Goal: Transaction & Acquisition: Purchase product/service

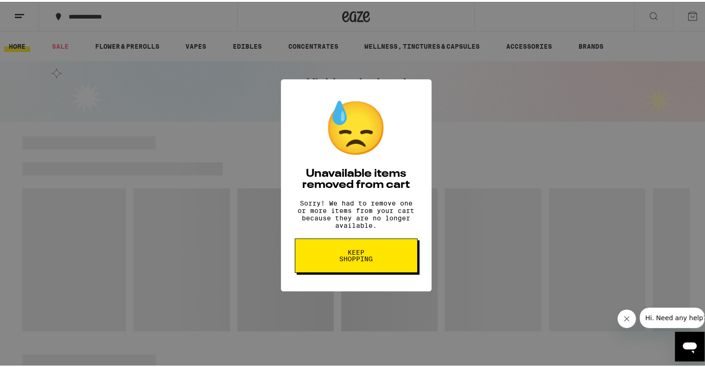
click at [348, 260] on span "Keep Shopping" at bounding box center [356, 253] width 48 height 13
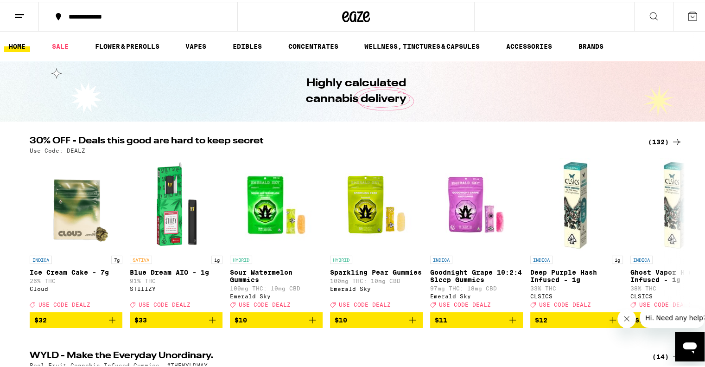
click at [688, 18] on icon at bounding box center [692, 14] width 8 height 8
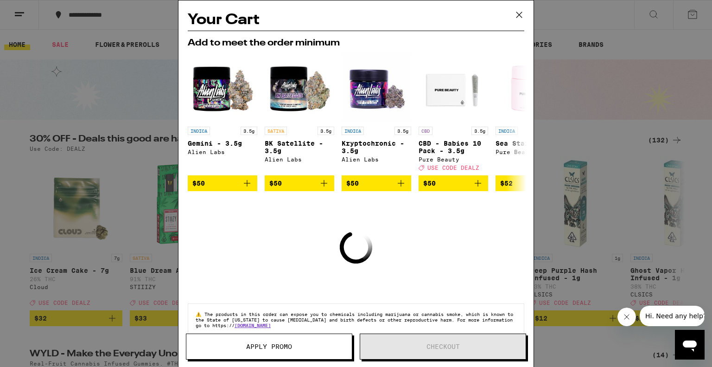
click at [519, 13] on icon at bounding box center [519, 15] width 14 height 14
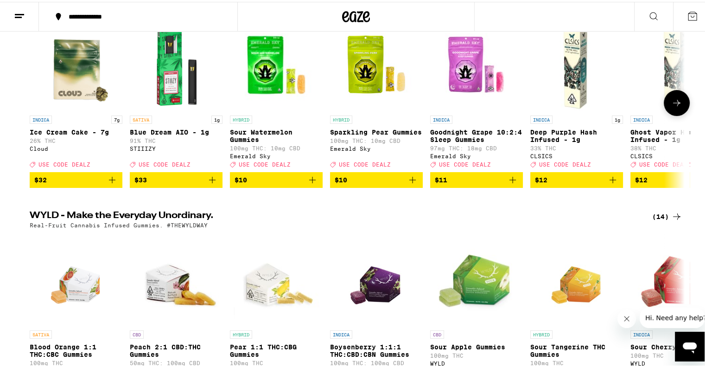
scroll to position [140, 0]
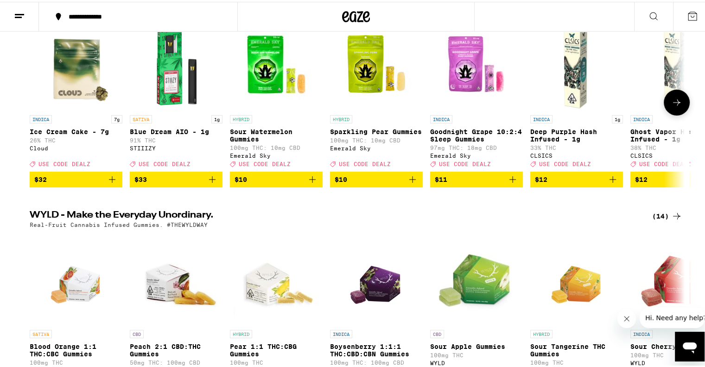
click at [674, 105] on icon at bounding box center [676, 100] width 11 height 11
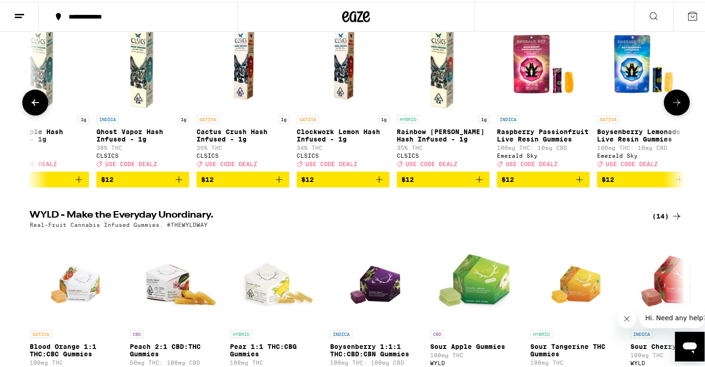
scroll to position [0, 552]
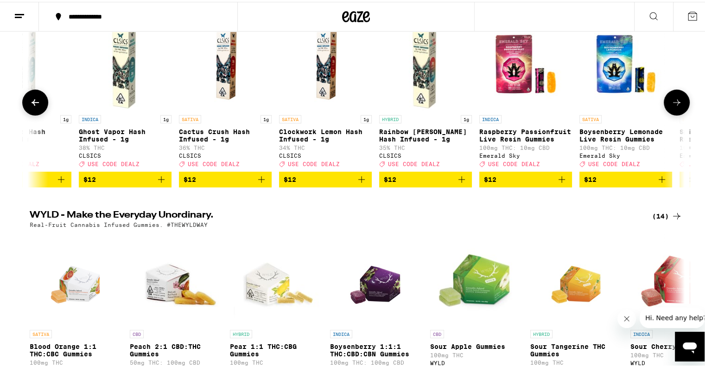
click at [674, 105] on icon at bounding box center [676, 100] width 11 height 11
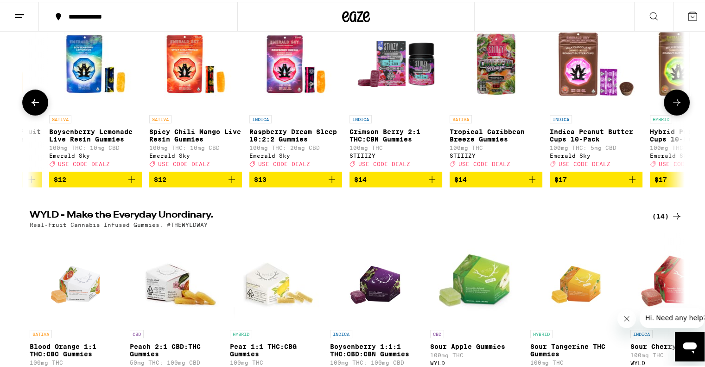
scroll to position [0, 1103]
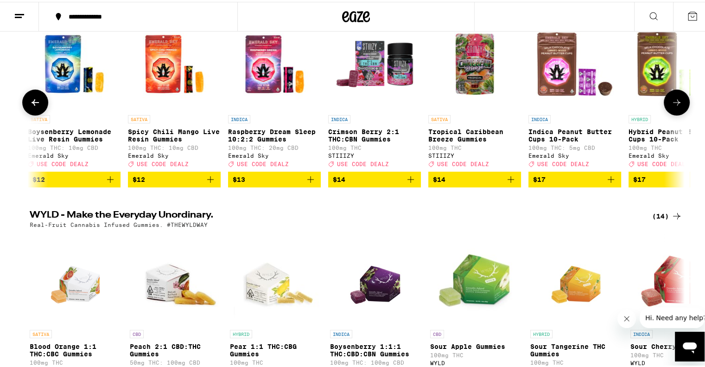
click at [674, 105] on icon at bounding box center [676, 100] width 11 height 11
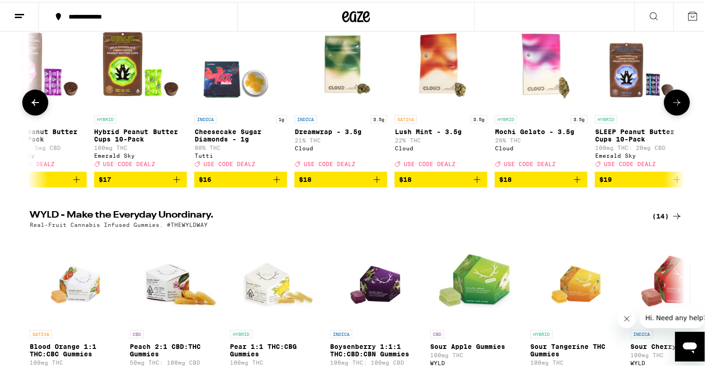
scroll to position [0, 1655]
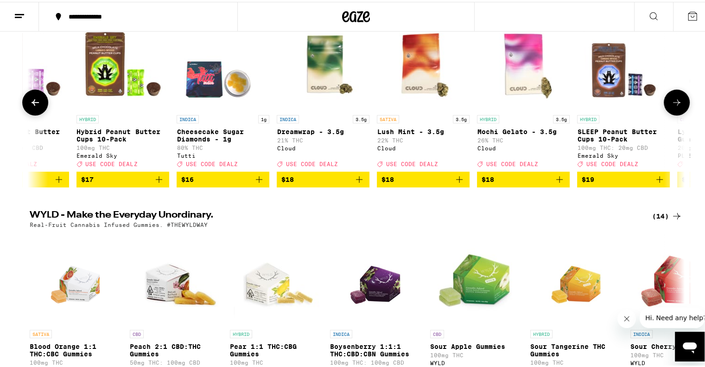
click at [674, 105] on icon at bounding box center [676, 100] width 11 height 11
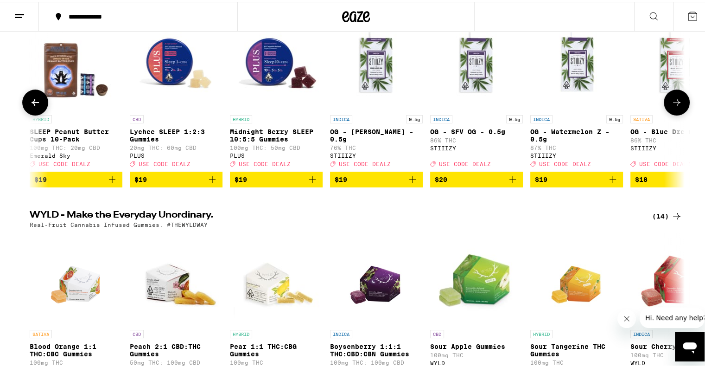
scroll to position [0, 2207]
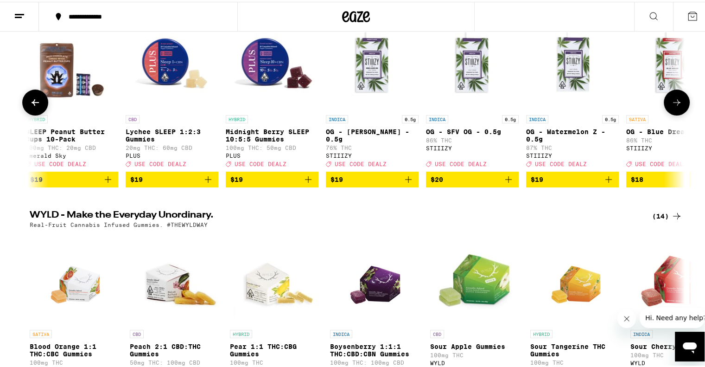
click at [674, 105] on icon at bounding box center [676, 100] width 11 height 11
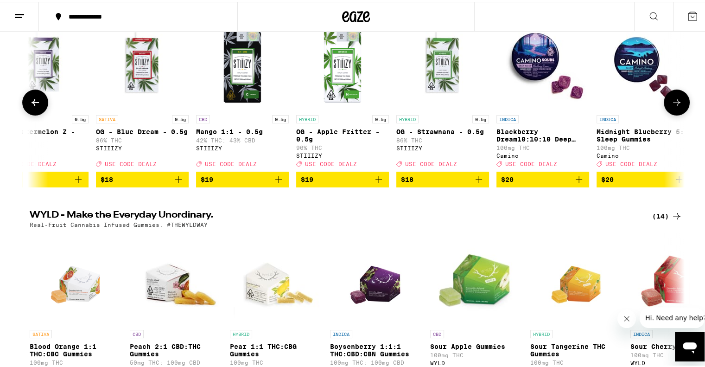
scroll to position [0, 2759]
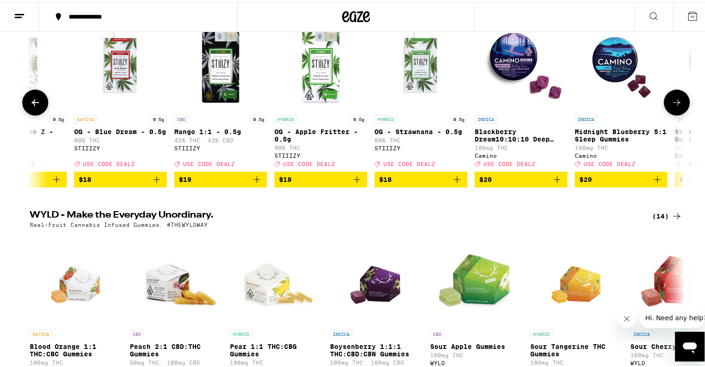
click at [674, 105] on icon at bounding box center [676, 100] width 11 height 11
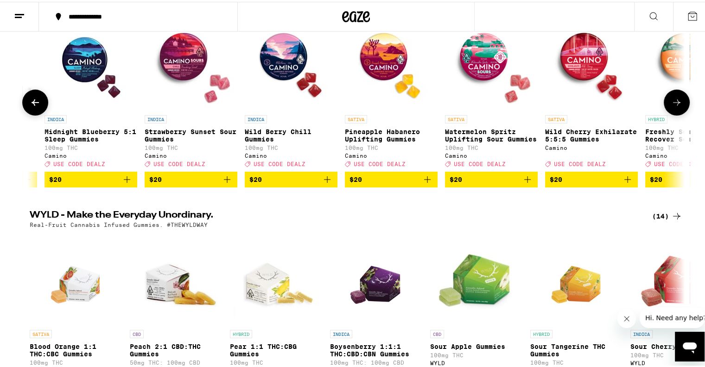
scroll to position [0, 3310]
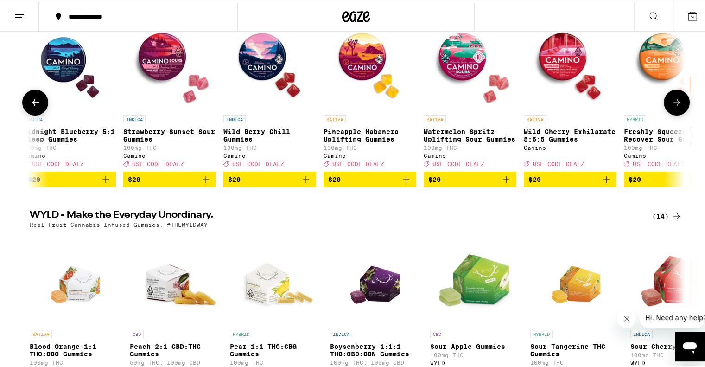
click at [674, 100] on icon at bounding box center [676, 100] width 11 height 11
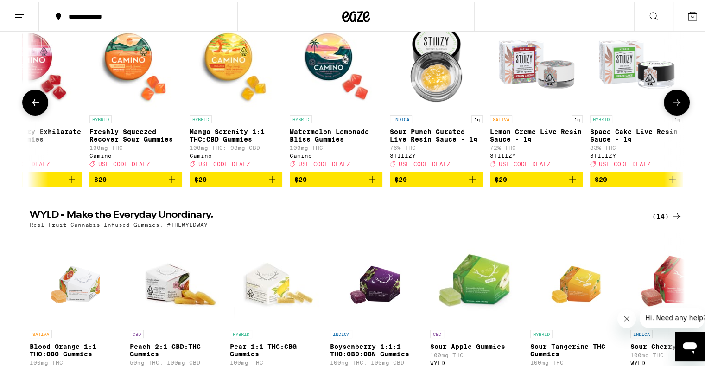
scroll to position [0, 3862]
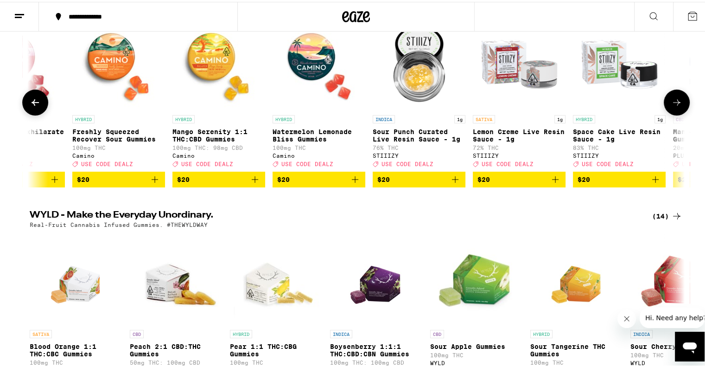
click at [674, 100] on icon at bounding box center [676, 100] width 11 height 11
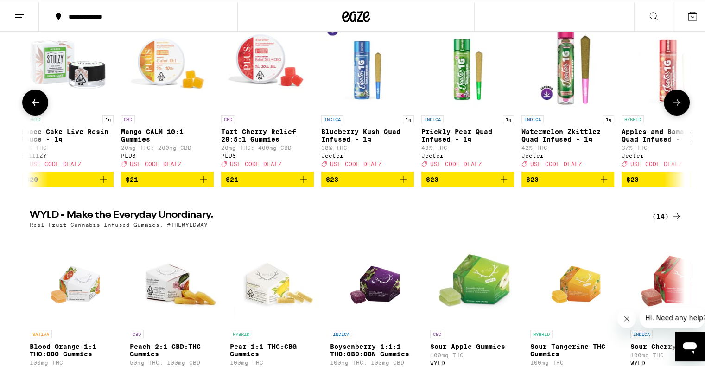
click at [674, 100] on icon at bounding box center [676, 100] width 11 height 11
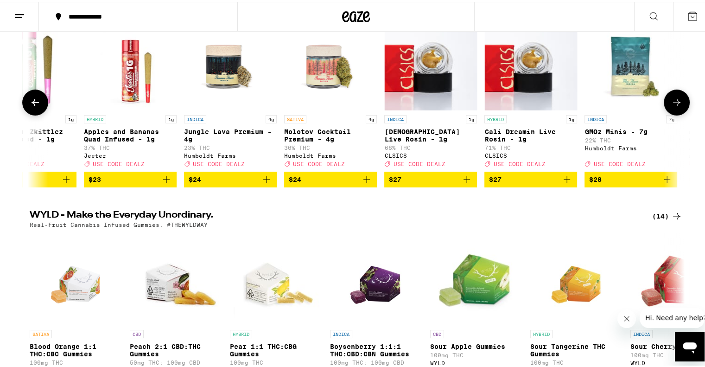
scroll to position [0, 4966]
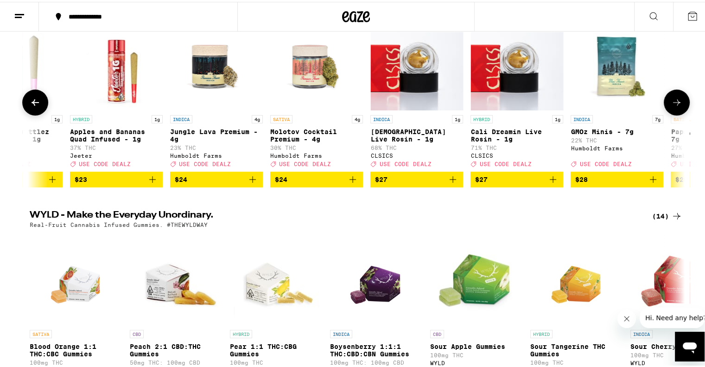
click at [674, 100] on icon at bounding box center [676, 100] width 11 height 11
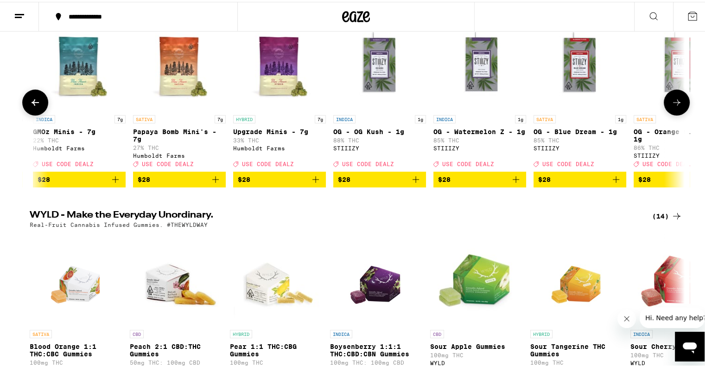
scroll to position [0, 5518]
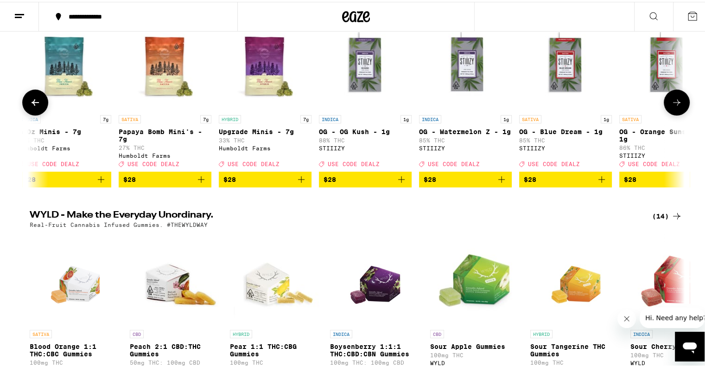
click at [674, 100] on icon at bounding box center [676, 100] width 11 height 11
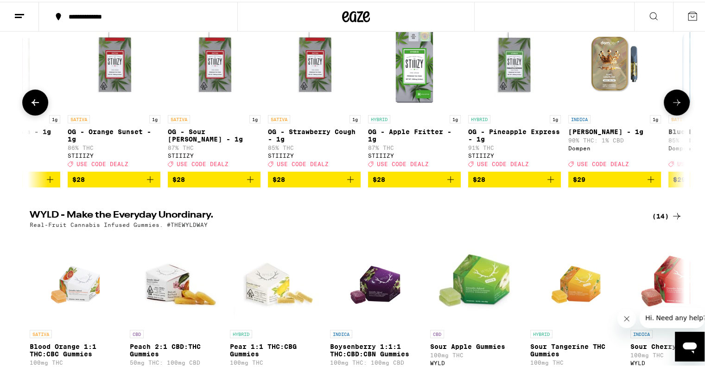
click at [674, 100] on icon at bounding box center [676, 100] width 11 height 11
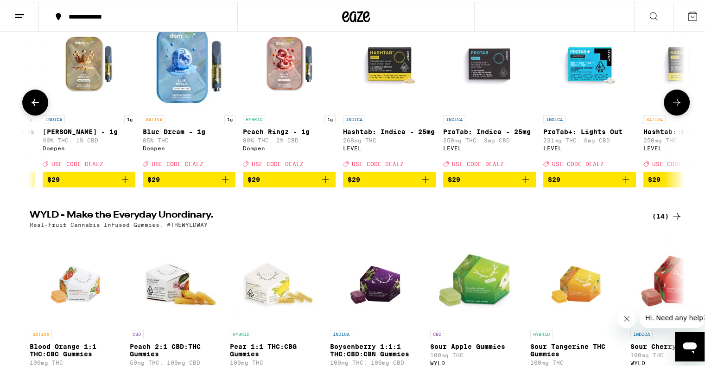
scroll to position [0, 6621]
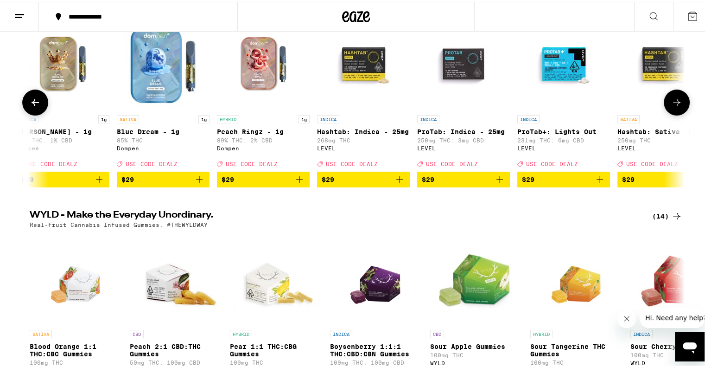
click at [674, 100] on icon at bounding box center [676, 100] width 11 height 11
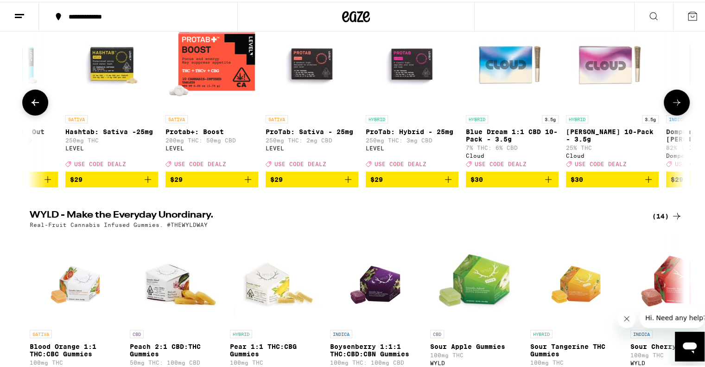
click at [674, 100] on icon at bounding box center [676, 100] width 11 height 11
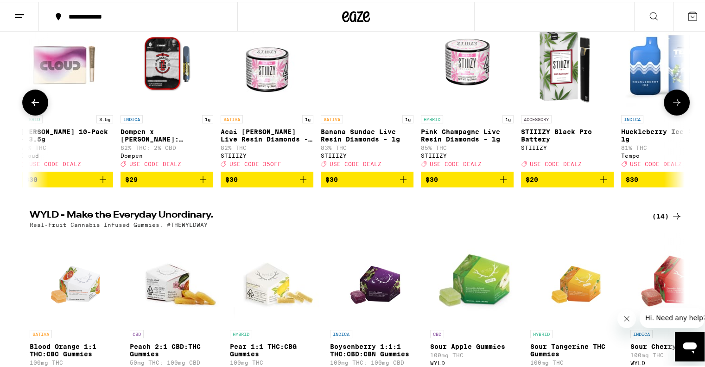
scroll to position [0, 7724]
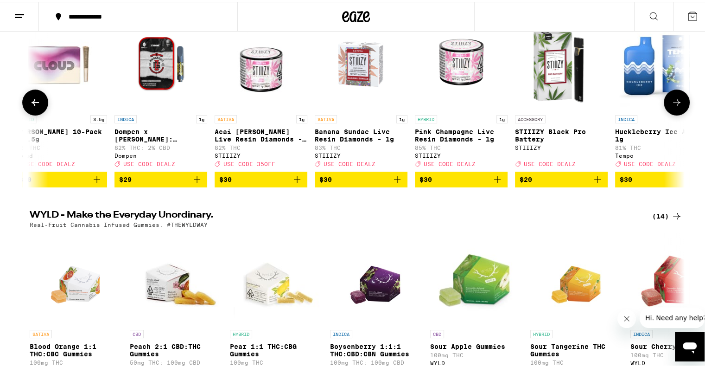
click at [674, 100] on icon at bounding box center [676, 100] width 11 height 11
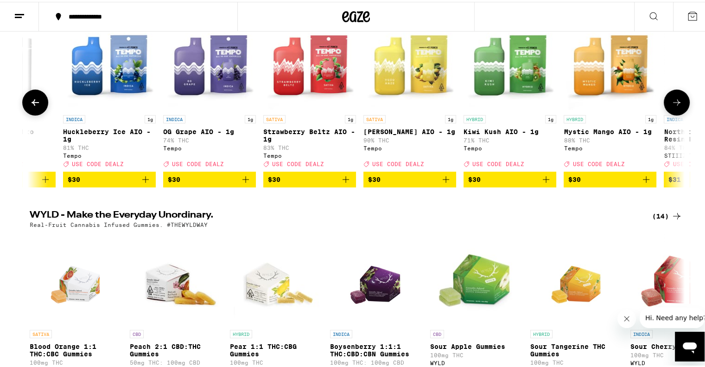
click at [674, 100] on icon at bounding box center [676, 100] width 11 height 11
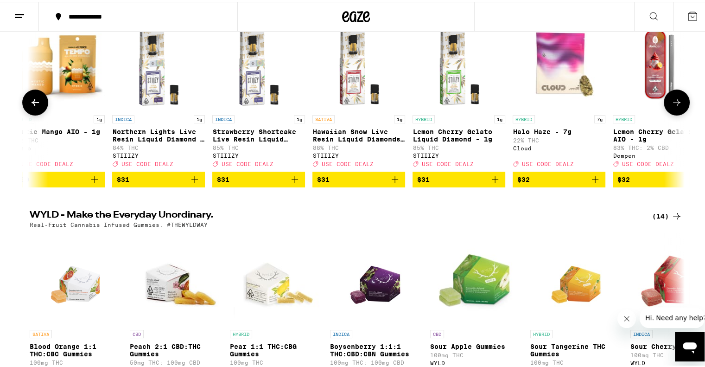
click at [674, 100] on icon at bounding box center [676, 100] width 11 height 11
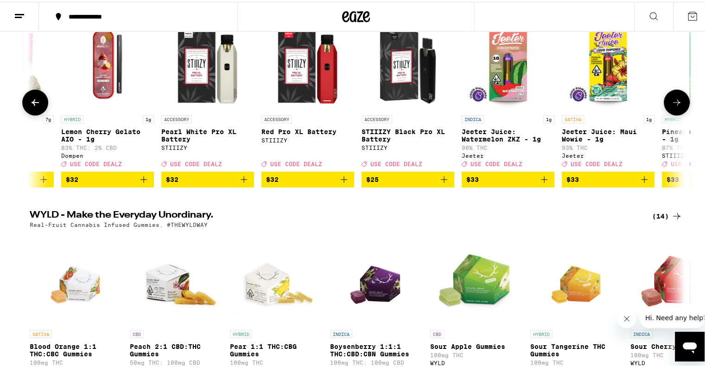
click at [674, 100] on icon at bounding box center [676, 100] width 11 height 11
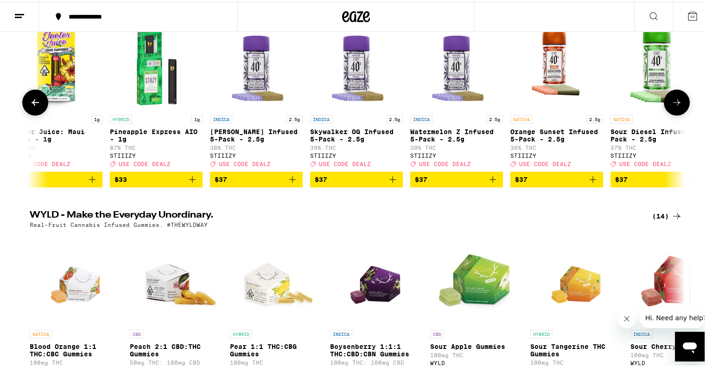
click at [674, 100] on icon at bounding box center [676, 100] width 11 height 11
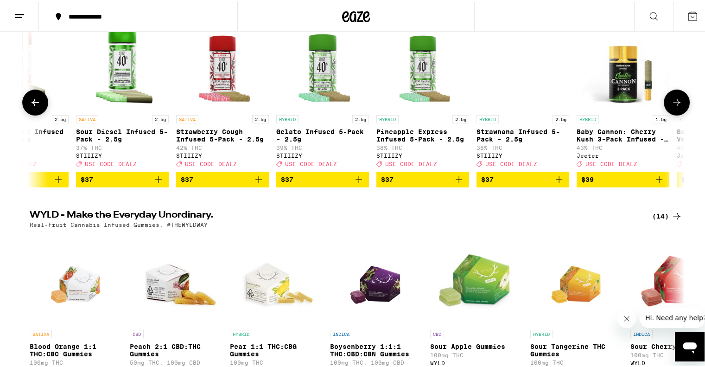
scroll to position [0, 10483]
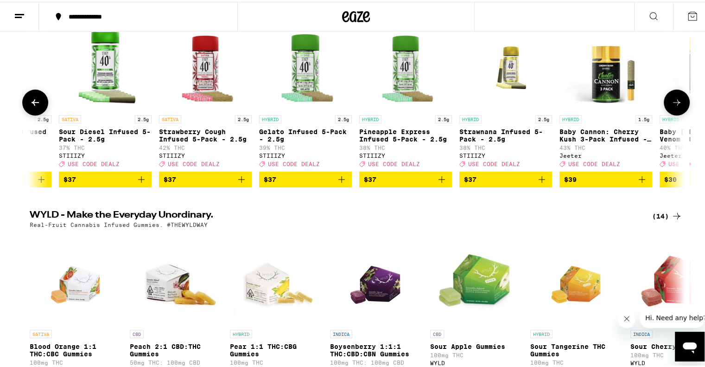
click at [674, 100] on icon at bounding box center [676, 100] width 11 height 11
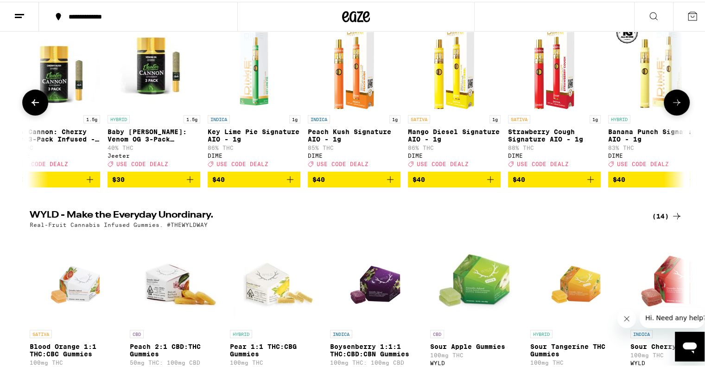
click at [674, 100] on icon at bounding box center [676, 100] width 11 height 11
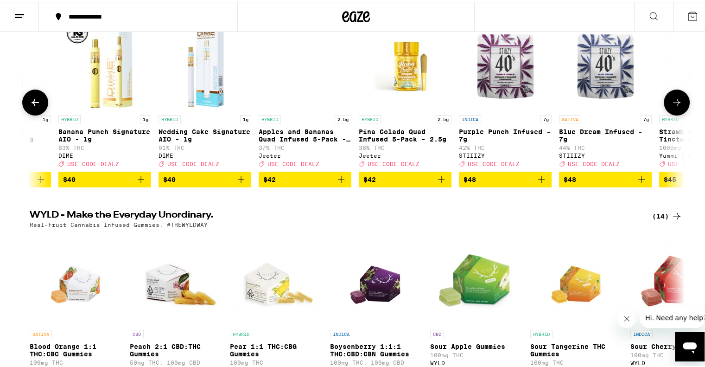
scroll to position [0, 11587]
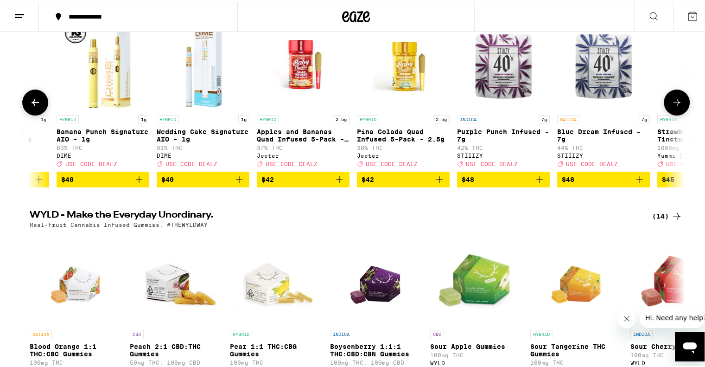
click at [674, 100] on icon at bounding box center [676, 100] width 11 height 11
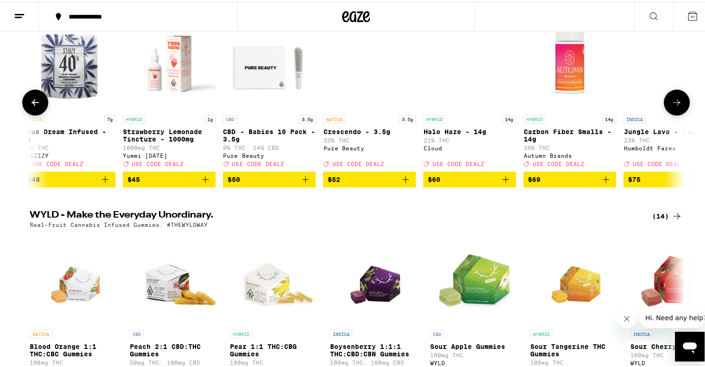
scroll to position [0, 12138]
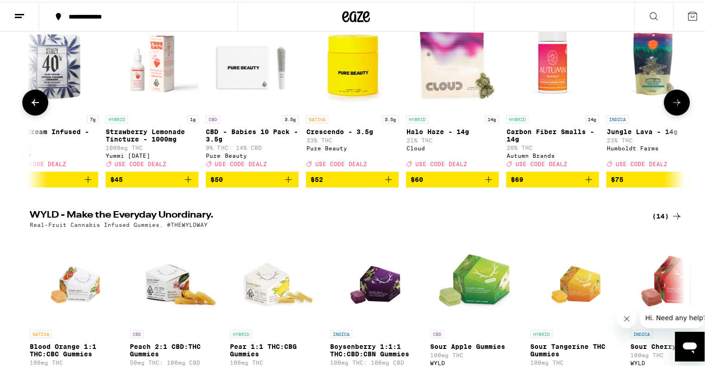
click at [674, 100] on icon at bounding box center [676, 100] width 11 height 11
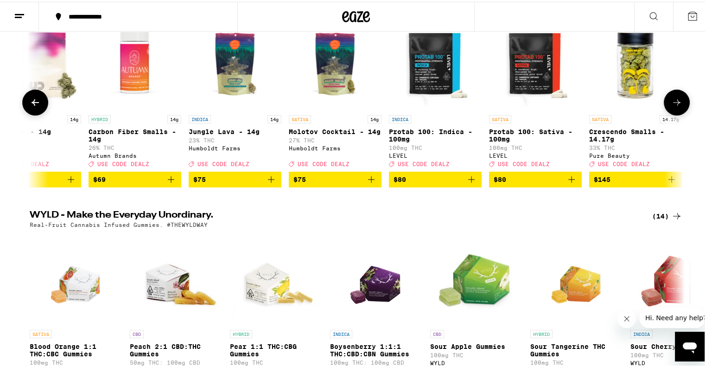
scroll to position [0, 12563]
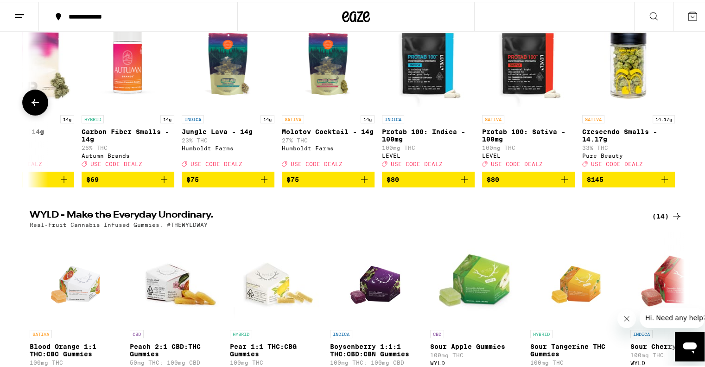
click at [36, 105] on icon at bounding box center [35, 100] width 11 height 11
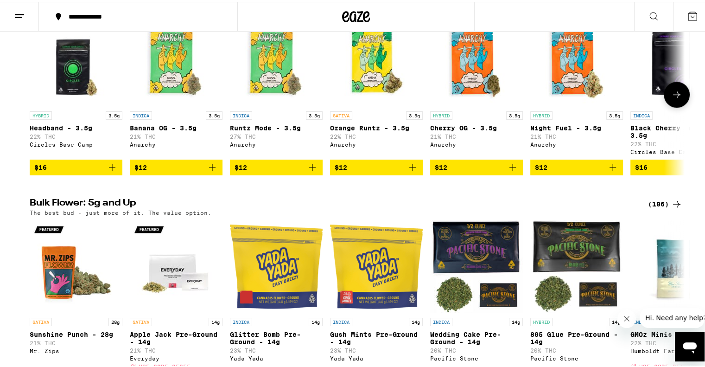
scroll to position [998, 0]
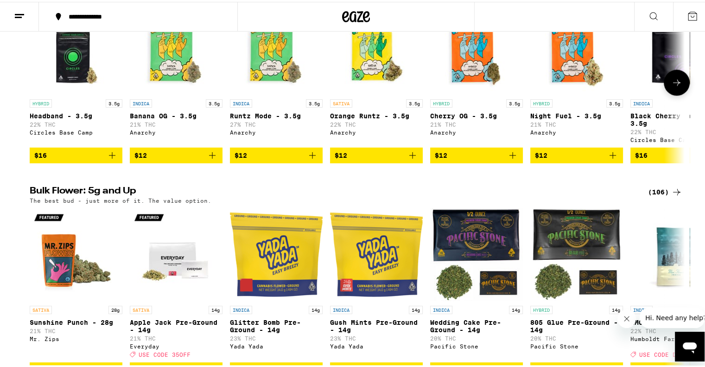
click at [673, 86] on icon at bounding box center [676, 80] width 11 height 11
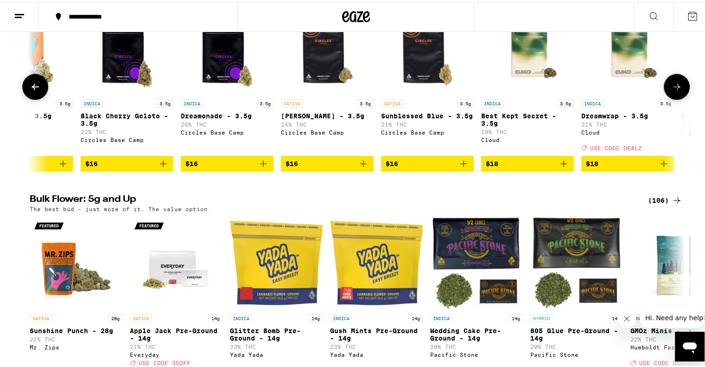
scroll to position [0, 552]
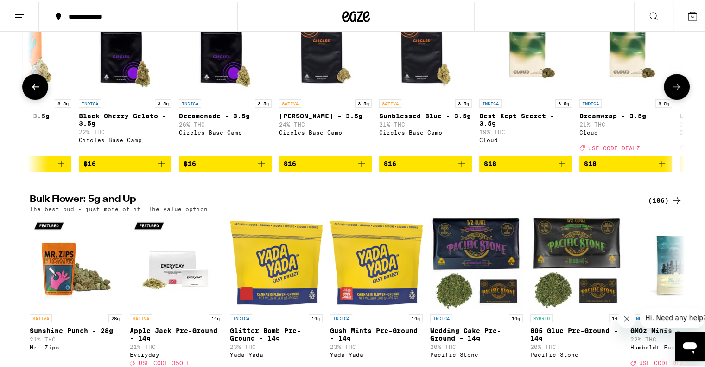
click at [673, 98] on button at bounding box center [677, 85] width 26 height 26
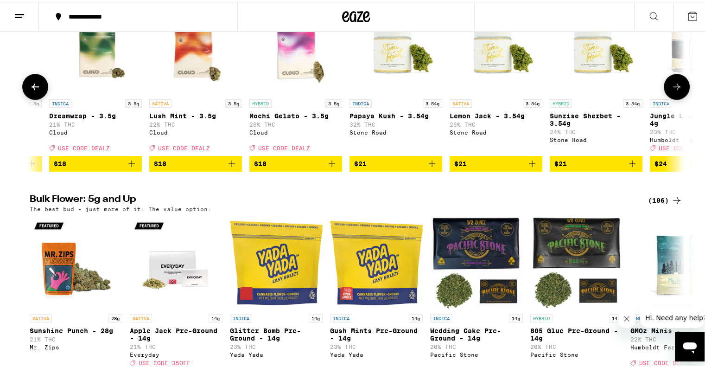
scroll to position [0, 1103]
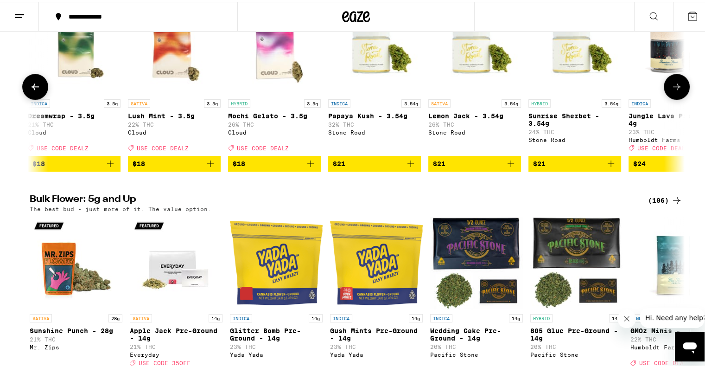
click at [591, 93] on img "Open page for Sunrise Sherbet - 3.54g from Stone Road" at bounding box center [574, 46] width 93 height 93
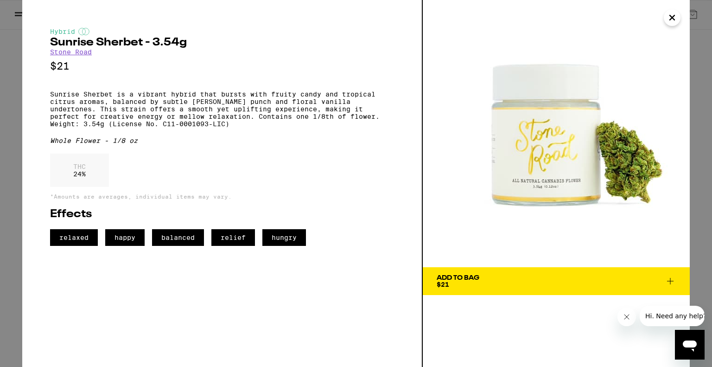
click at [673, 19] on icon "Close" at bounding box center [672, 17] width 5 height 5
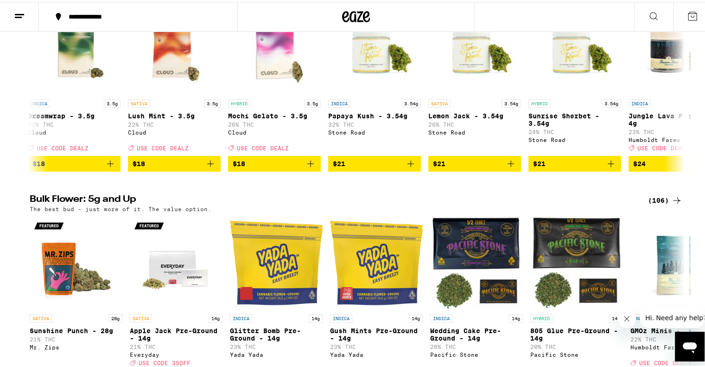
click at [673, 19] on button at bounding box center [692, 14] width 39 height 29
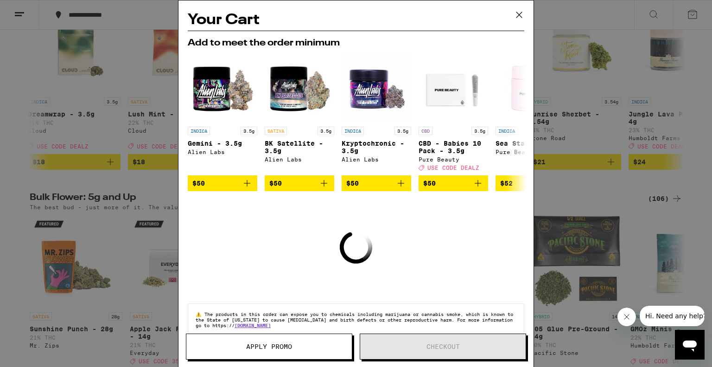
click at [515, 18] on icon at bounding box center [519, 15] width 14 height 14
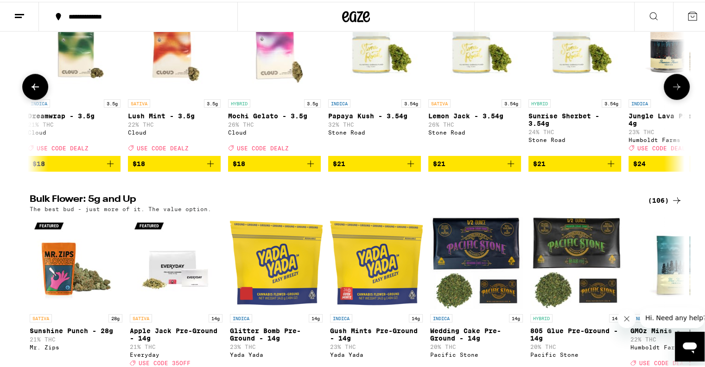
click at [365, 83] on img "Open page for Papaya Kush - 3.54g from Stone Road" at bounding box center [374, 46] width 93 height 93
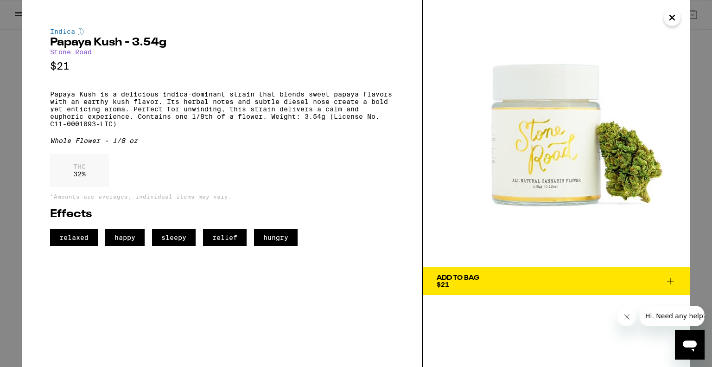
click at [673, 279] on icon at bounding box center [670, 280] width 11 height 11
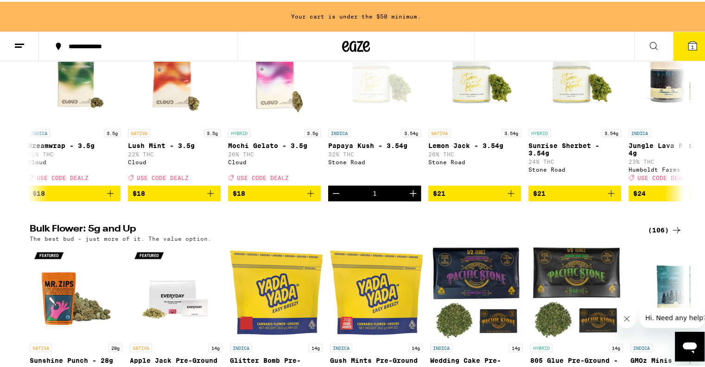
scroll to position [1028, 0]
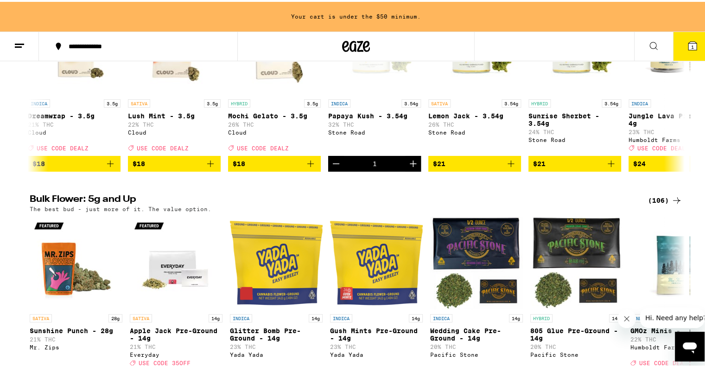
click at [691, 43] on span "1" at bounding box center [692, 45] width 3 height 6
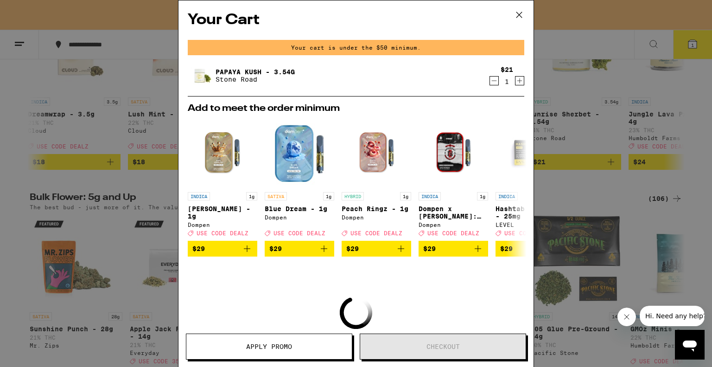
click at [515, 78] on icon "Increment" at bounding box center [519, 80] width 8 height 11
click at [430, 70] on div "Papaya Kush - 3.54g Stone Road" at bounding box center [338, 76] width 301 height 26
click at [517, 13] on icon at bounding box center [519, 15] width 6 height 6
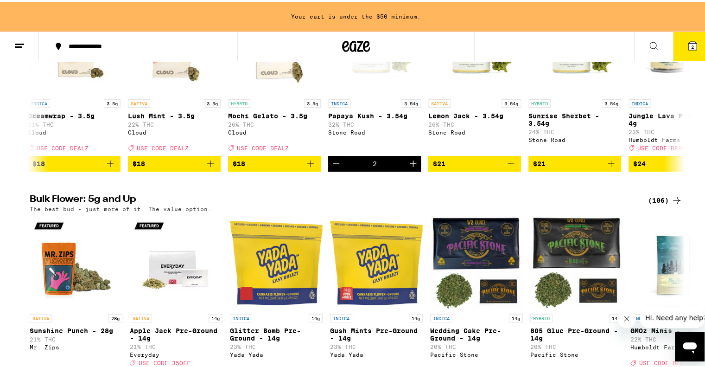
click at [688, 39] on icon at bounding box center [692, 43] width 11 height 11
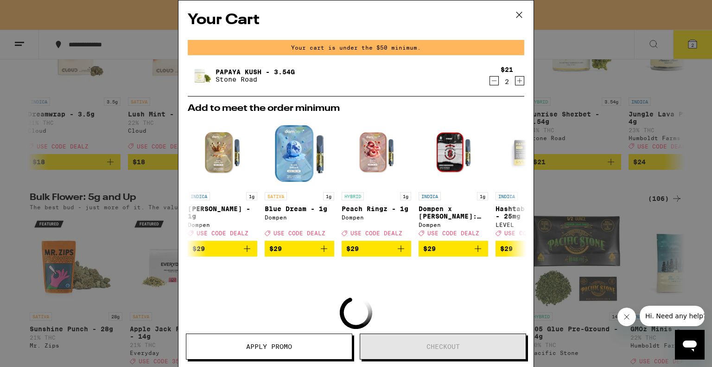
click at [688, 39] on div "Your Cart Your cart is under the $50 minimum. Papaya Kush - 3.54g Stone Road $2…" at bounding box center [356, 183] width 712 height 367
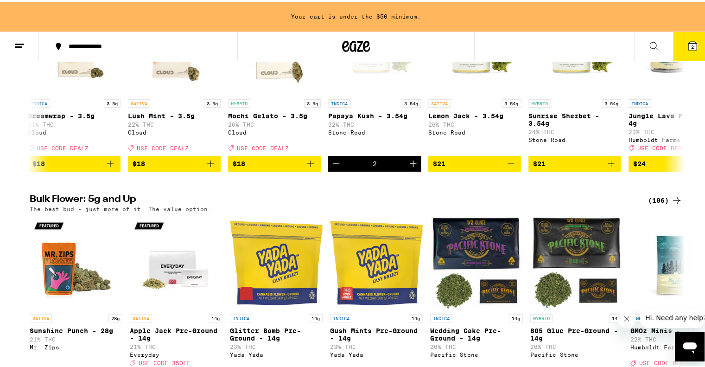
click at [700, 42] on button "2" at bounding box center [692, 44] width 39 height 29
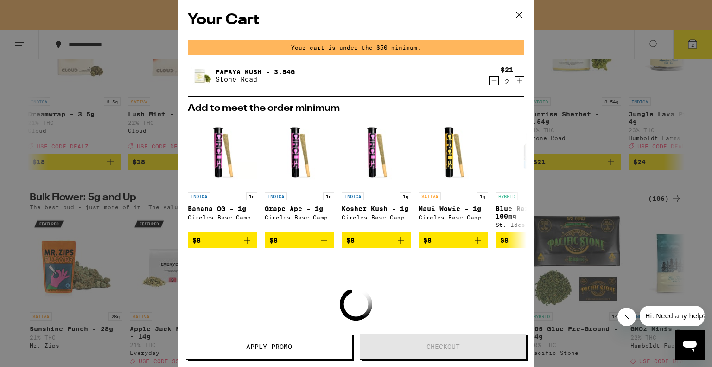
click at [490, 78] on icon "Decrement" at bounding box center [494, 80] width 8 height 11
click at [490, 79] on icon "Decrement" at bounding box center [494, 80] width 8 height 11
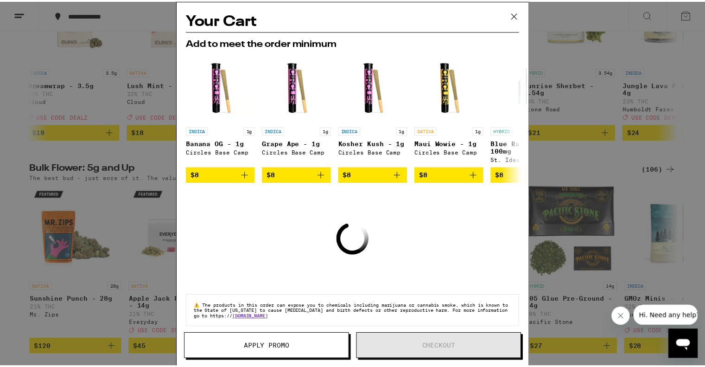
scroll to position [998, 0]
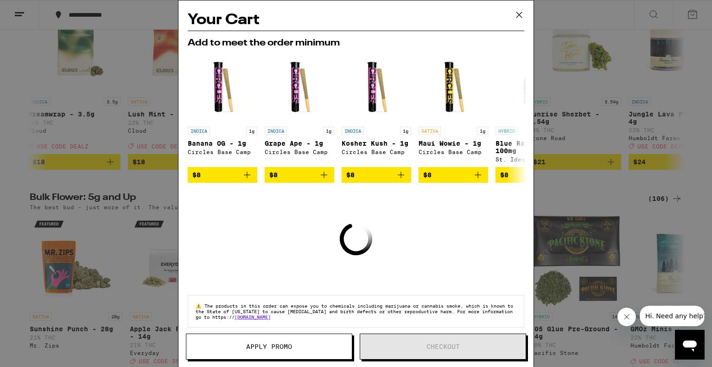
click at [484, 79] on img "Open page for Maui Wowie - 1g from Circles Base Camp" at bounding box center [454, 87] width 70 height 70
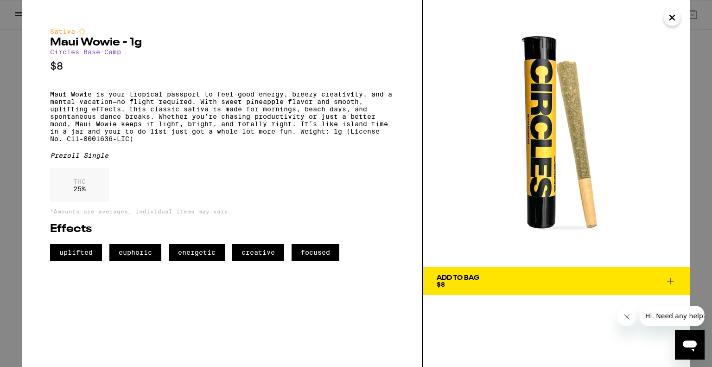
click at [676, 19] on icon "Close" at bounding box center [672, 18] width 11 height 14
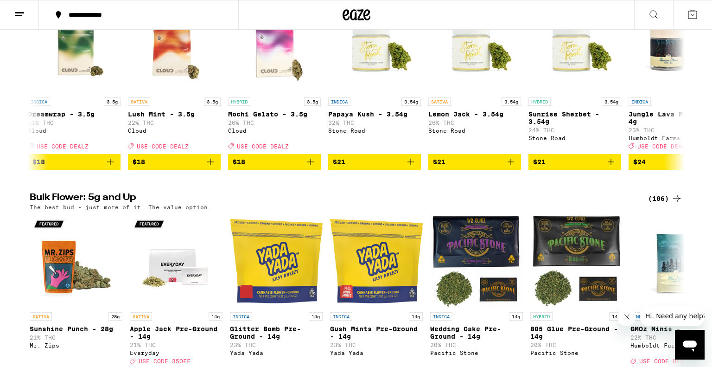
click at [371, 73] on div "Your Cart Add to meet the order minimum INDICA 3.5g Gemini - 3.5g Alien Labs $5…" at bounding box center [356, 183] width 712 height 367
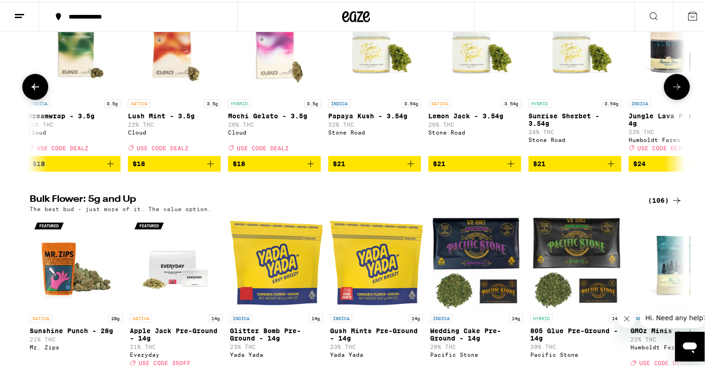
click at [372, 79] on img "Open page for Papaya Kush - 3.54g from Stone Road" at bounding box center [374, 46] width 93 height 93
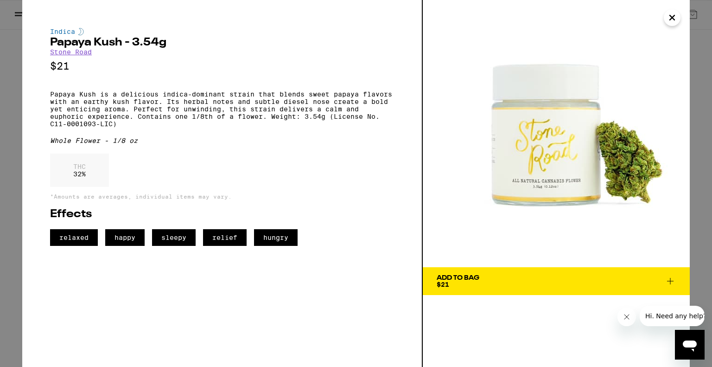
click at [670, 283] on icon at bounding box center [670, 281] width 6 height 6
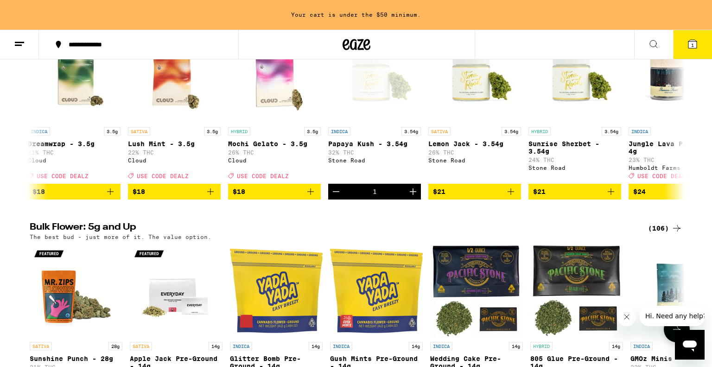
scroll to position [1028, 0]
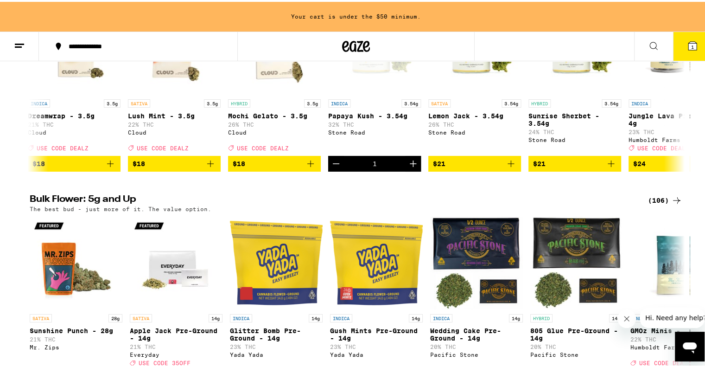
click at [693, 44] on button "1" at bounding box center [692, 44] width 39 height 29
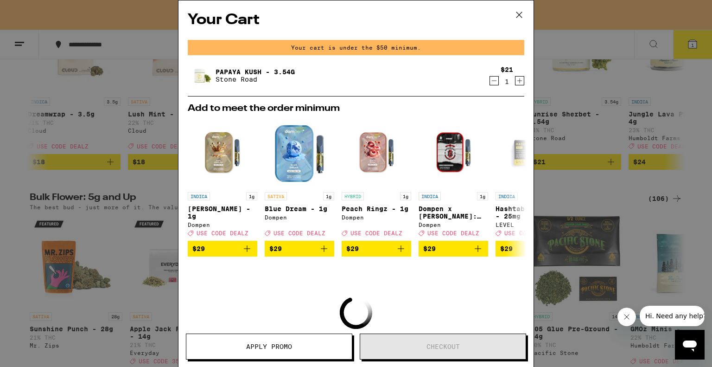
click at [515, 79] on icon "Increment" at bounding box center [519, 80] width 8 height 11
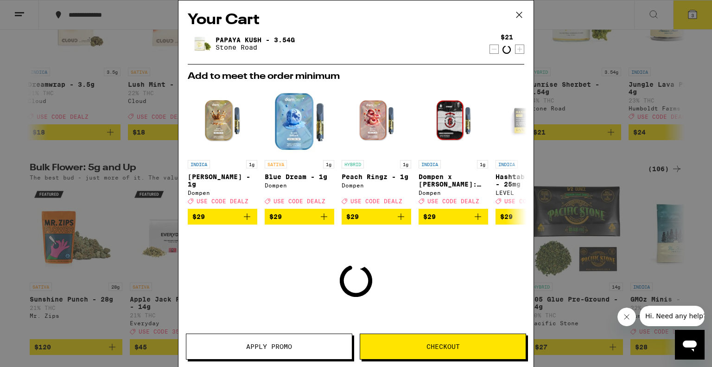
scroll to position [998, 0]
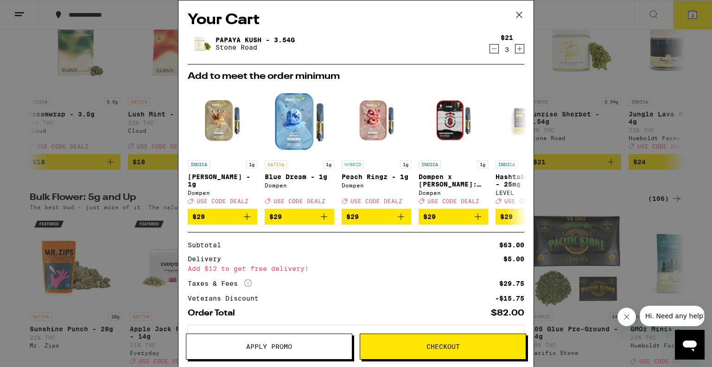
click at [490, 45] on icon "Decrement" at bounding box center [494, 48] width 8 height 11
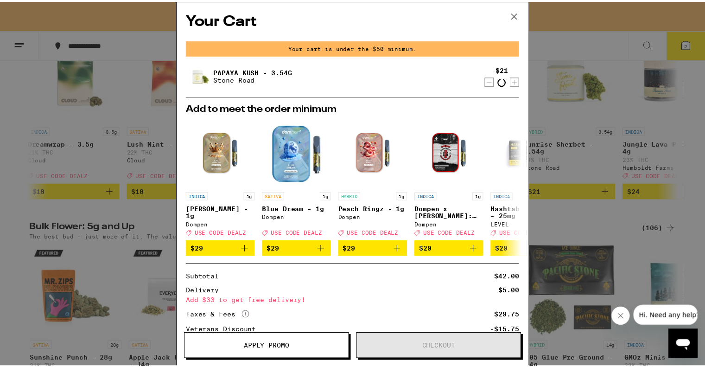
scroll to position [1028, 0]
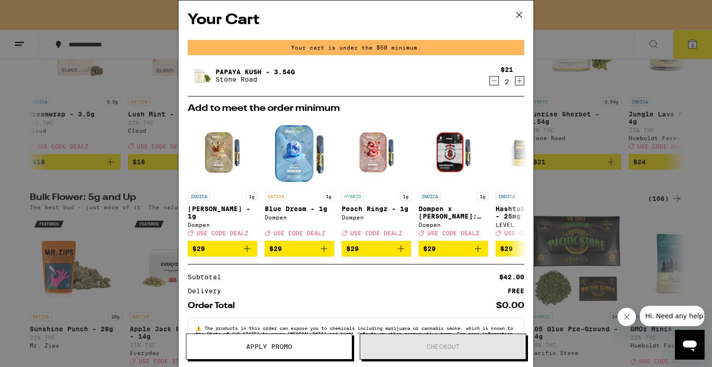
click at [489, 45] on div "Your cart is under the $50 minimum." at bounding box center [356, 47] width 337 height 15
click at [521, 14] on icon at bounding box center [519, 15] width 14 height 14
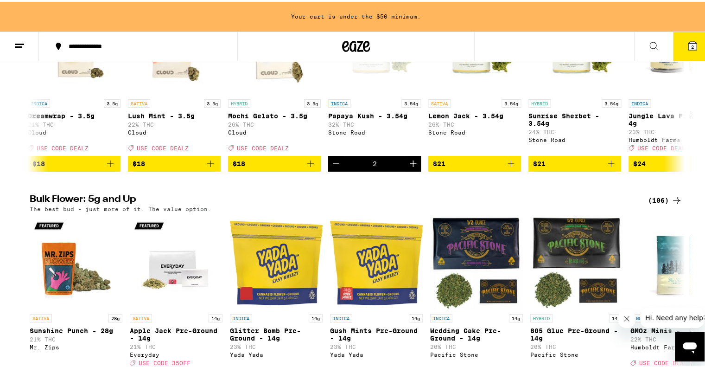
click at [690, 42] on icon at bounding box center [692, 43] width 11 height 11
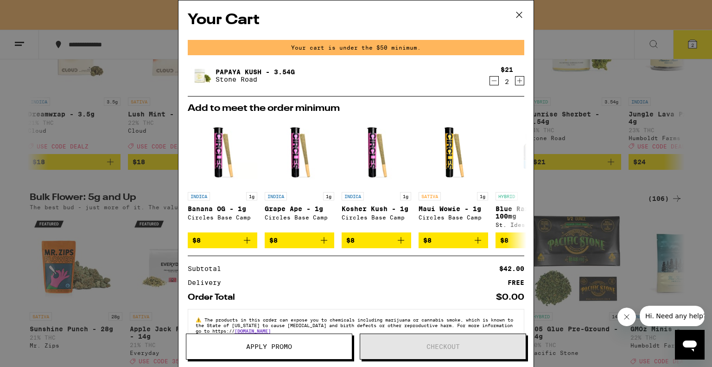
click at [490, 85] on icon "Decrement" at bounding box center [494, 80] width 8 height 11
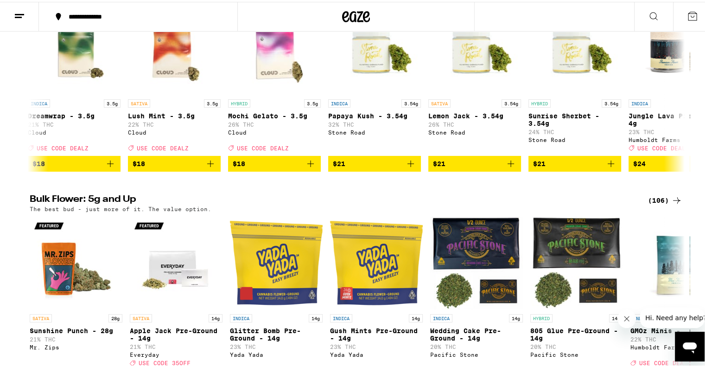
click at [684, 7] on button at bounding box center [692, 14] width 39 height 29
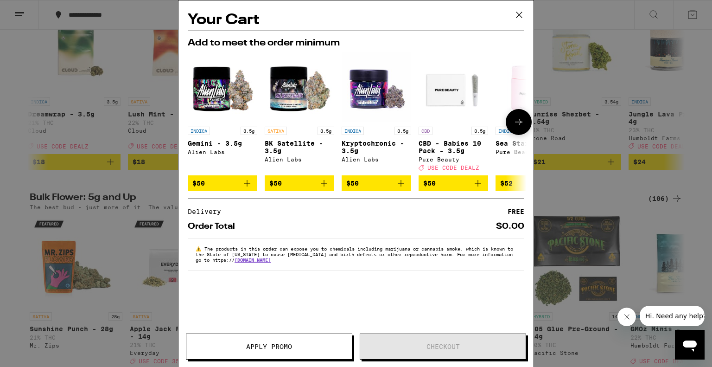
click at [217, 75] on img "Open page for Gemini - 3.5g from Alien Labs" at bounding box center [223, 87] width 70 height 70
click at [513, 18] on icon at bounding box center [519, 15] width 14 height 14
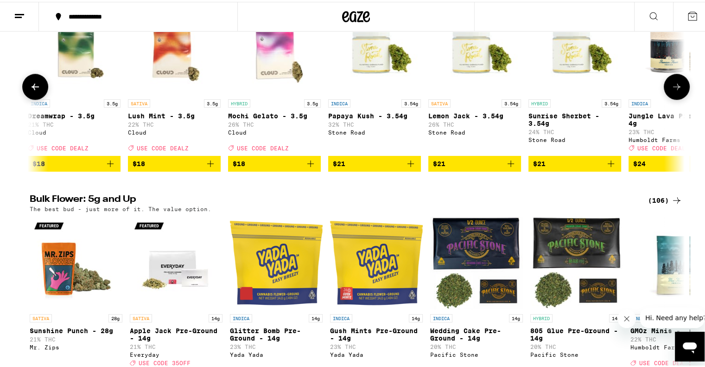
click at [375, 85] on img "Open page for Papaya Kush - 3.54g from Stone Road" at bounding box center [374, 46] width 93 height 93
click at [371, 68] on img "Open page for Papaya Kush - 3.54g from Stone Road" at bounding box center [374, 46] width 93 height 93
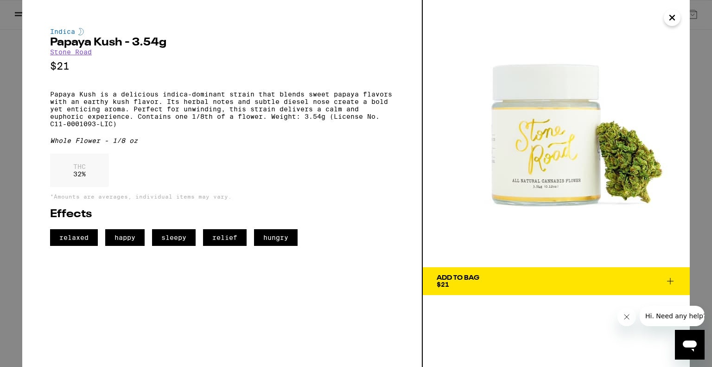
click at [488, 270] on button "Add To Bag $21" at bounding box center [556, 281] width 267 height 28
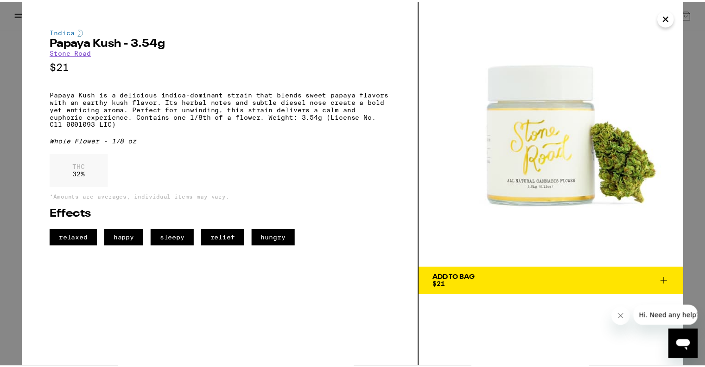
scroll to position [1028, 0]
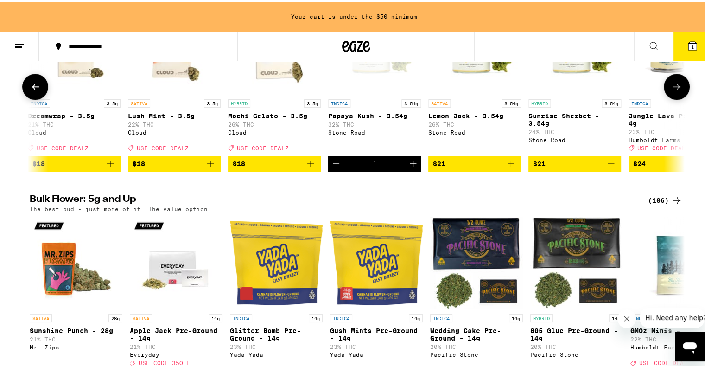
click at [410, 165] on icon "Increment" at bounding box center [413, 162] width 6 height 6
click at [679, 46] on button "2" at bounding box center [692, 44] width 39 height 29
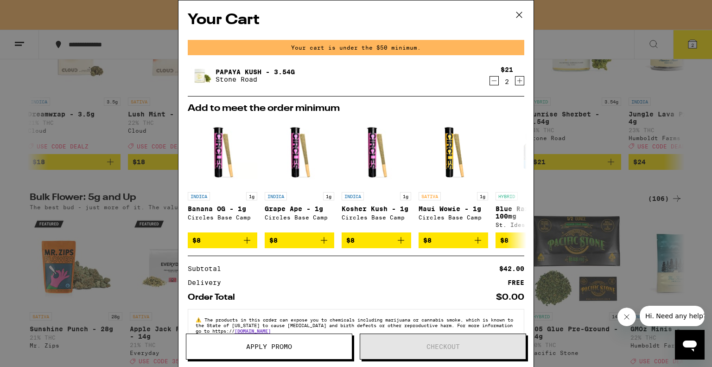
click at [521, 9] on icon at bounding box center [519, 15] width 14 height 14
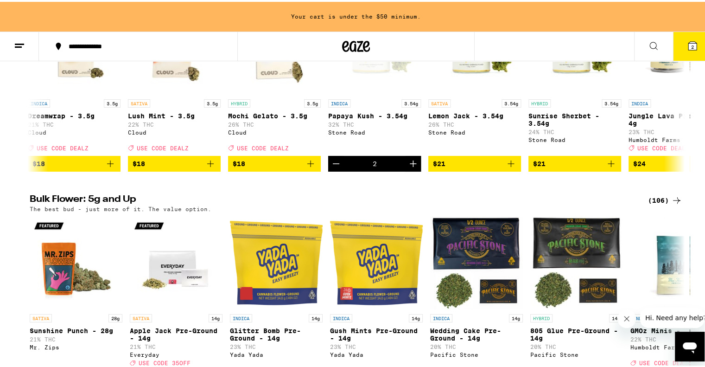
click at [691, 45] on span "2" at bounding box center [692, 45] width 3 height 6
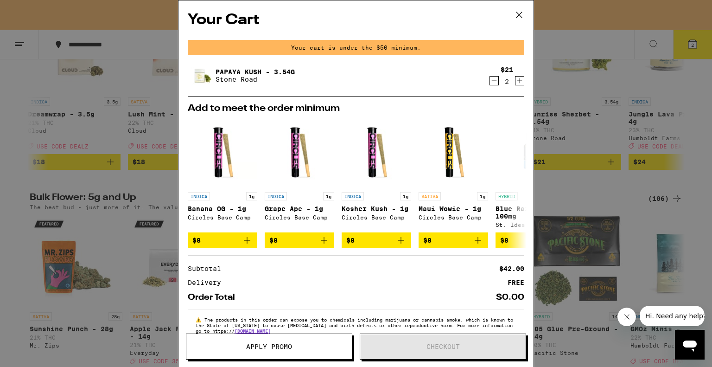
scroll to position [23, 0]
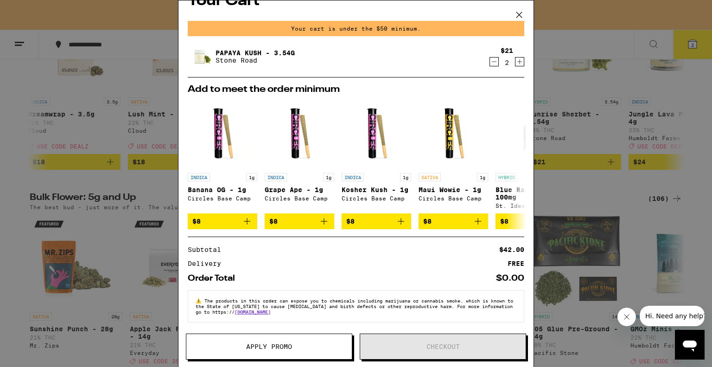
click at [490, 56] on icon "Decrement" at bounding box center [494, 61] width 8 height 11
